Goal: Task Accomplishment & Management: Use online tool/utility

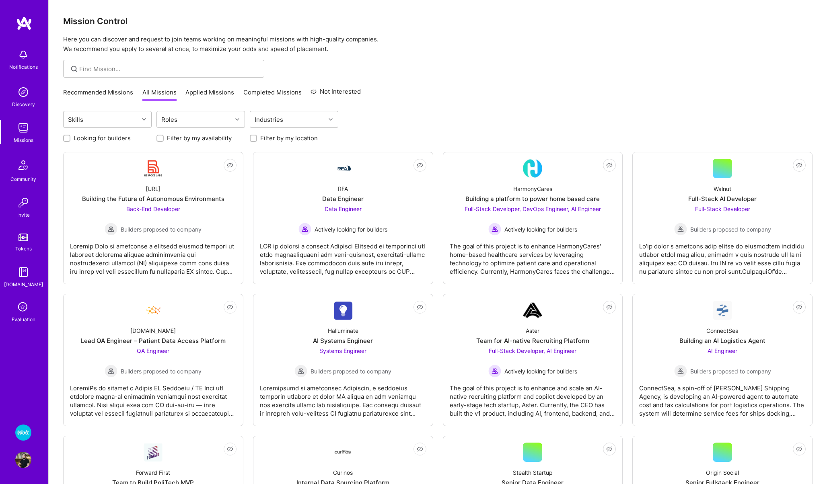
click at [21, 127] on img at bounding box center [23, 128] width 16 height 16
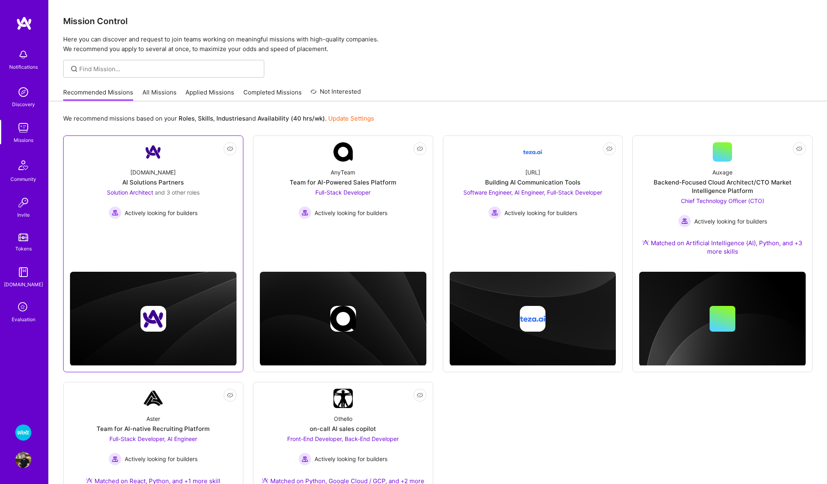
scroll to position [145, 0]
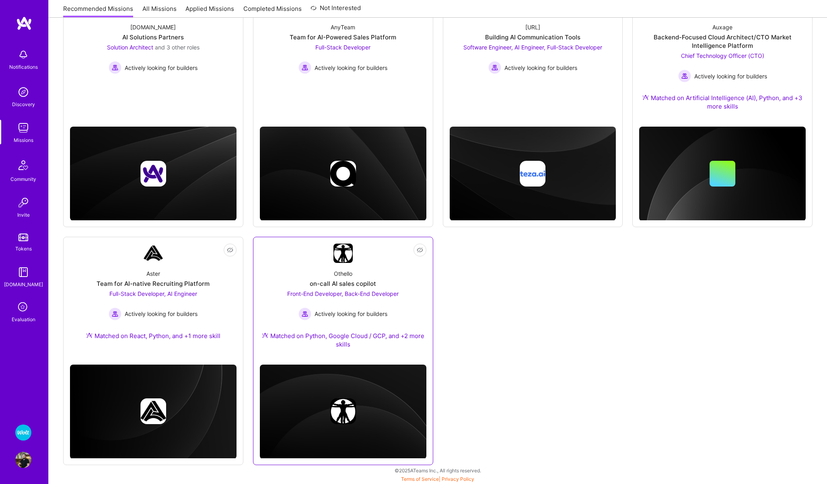
click at [282, 262] on link "Not Interested Othello on-call AI sales copilot Front-End Developer, Back-End D…" at bounding box center [343, 301] width 166 height 115
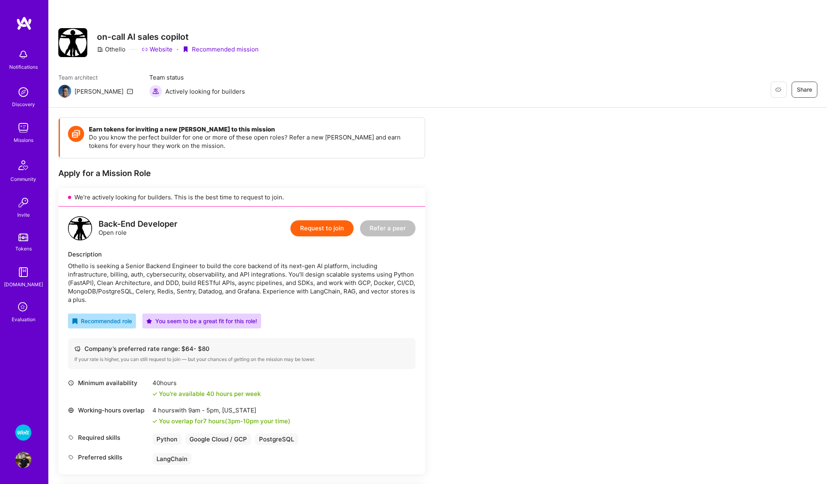
click at [23, 430] on img at bounding box center [23, 433] width 16 height 16
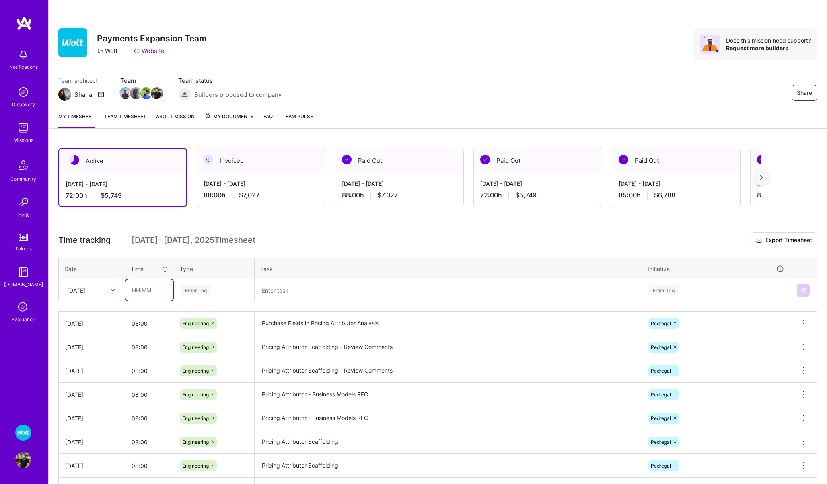
click at [148, 291] on input "text" at bounding box center [149, 289] width 48 height 21
type input "08:00"
click at [199, 296] on div "Enter Tag" at bounding box center [214, 290] width 79 height 21
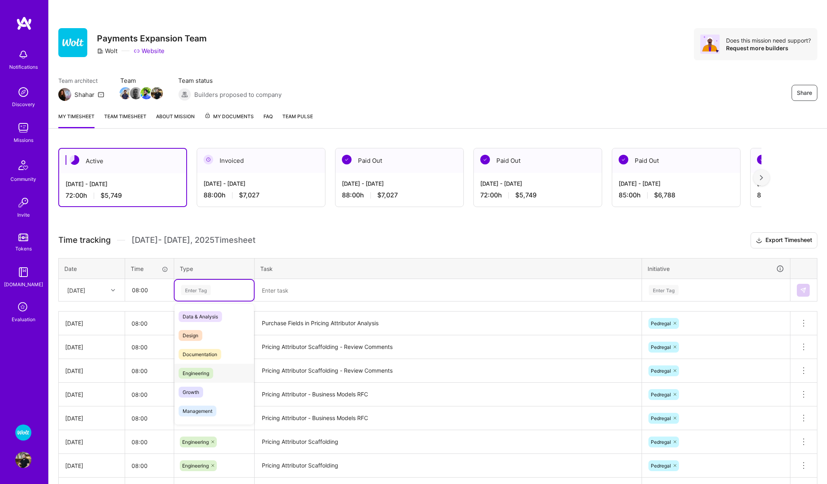
click at [206, 369] on span "Engineering" at bounding box center [196, 373] width 35 height 11
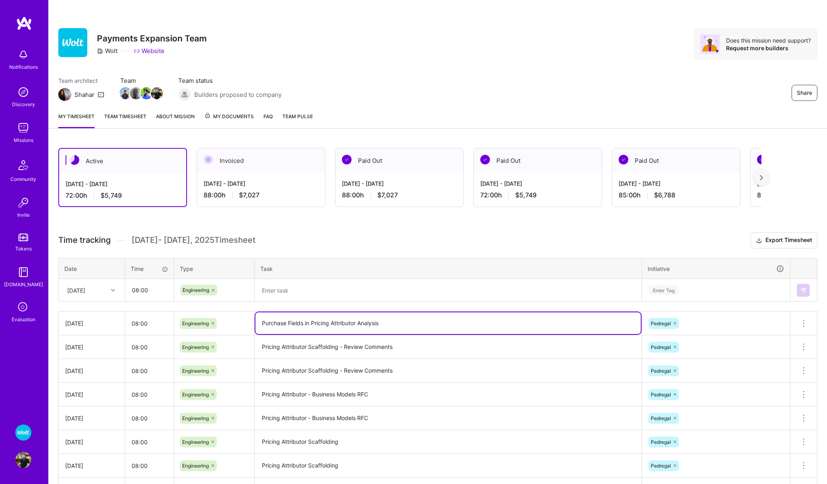
click at [311, 321] on textarea "Purchase Fields in Pricing Attributor Analysis" at bounding box center [447, 323] width 385 height 22
click at [288, 292] on textarea at bounding box center [447, 290] width 385 height 21
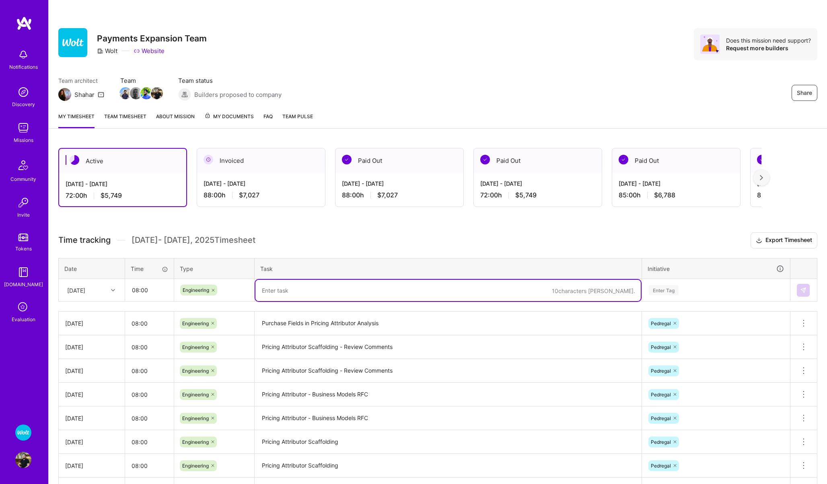
paste textarea "Purchase Fields in Pricing Attributor Analysis"
type textarea "Purchase Fields in Pricing Attributor Analysis"
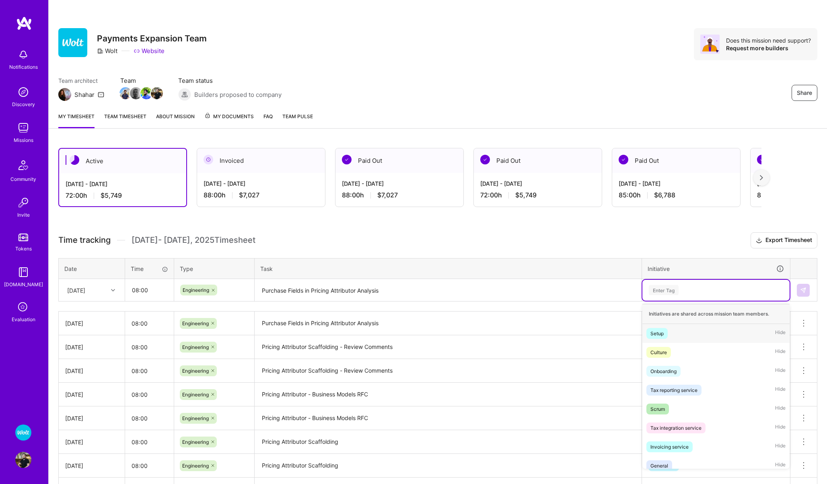
click at [666, 288] on div "Enter Tag" at bounding box center [664, 290] width 30 height 12
type input "pedre"
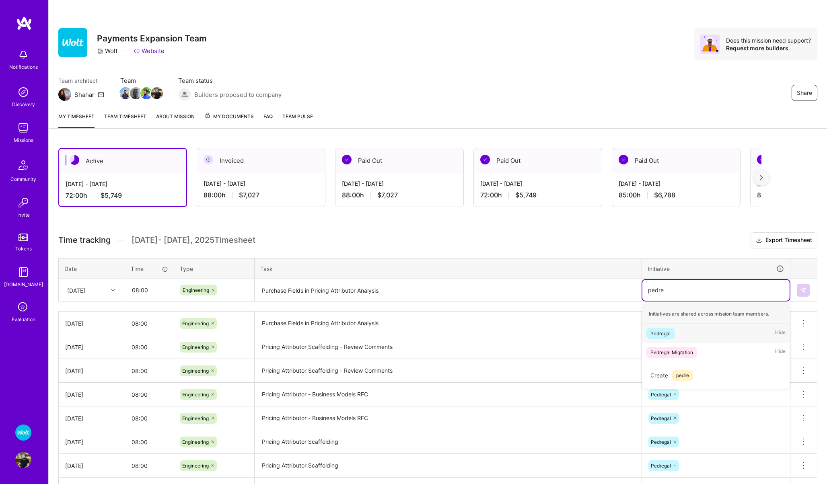
click at [667, 336] on div "Pedregal" at bounding box center [660, 333] width 20 height 8
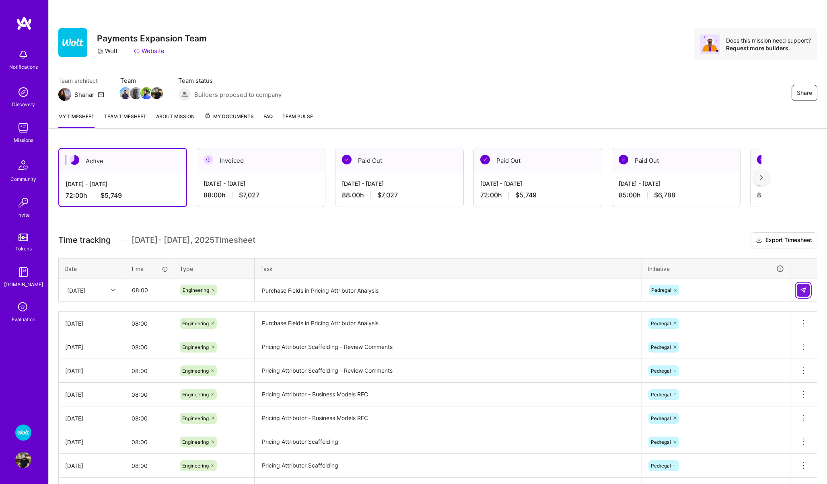
click at [802, 290] on img at bounding box center [803, 290] width 6 height 6
